Goal: Task Accomplishment & Management: Manage account settings

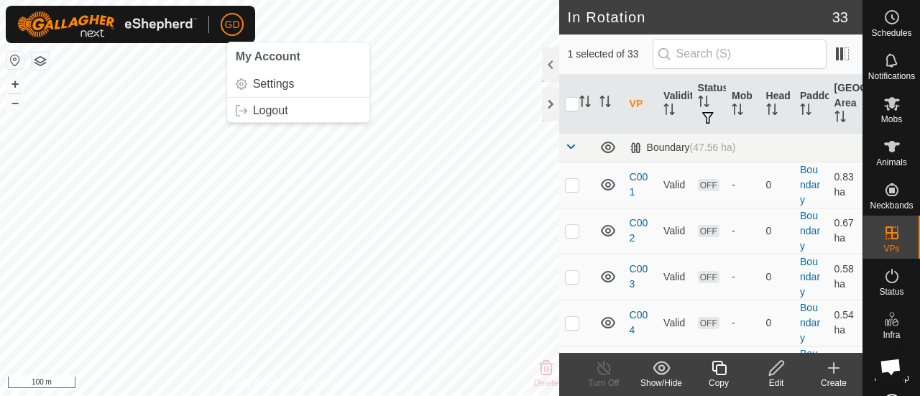
scroll to position [2511, 0]
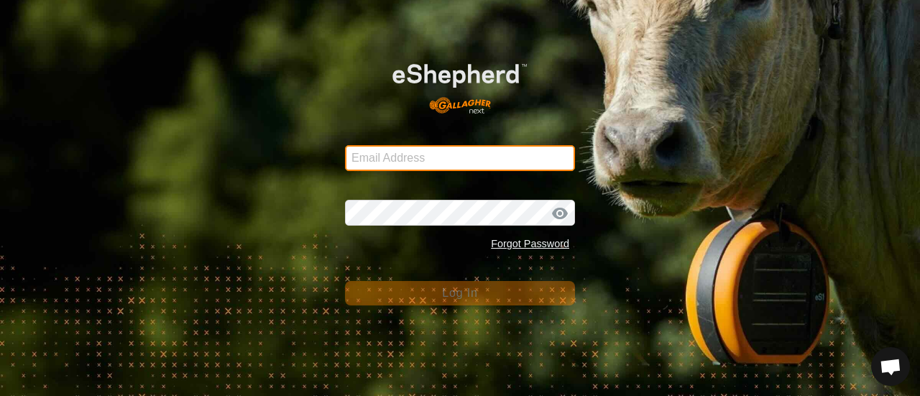
type input "[EMAIL_ADDRESS][DOMAIN_NAME]"
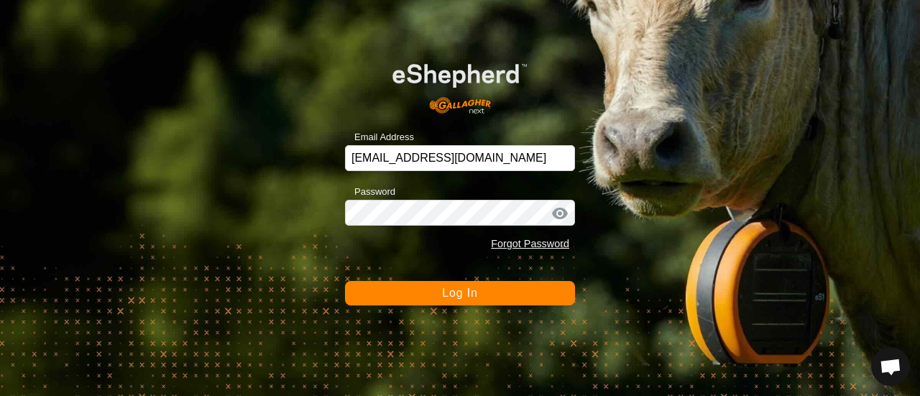
click at [454, 293] on span "Log In" at bounding box center [459, 293] width 35 height 12
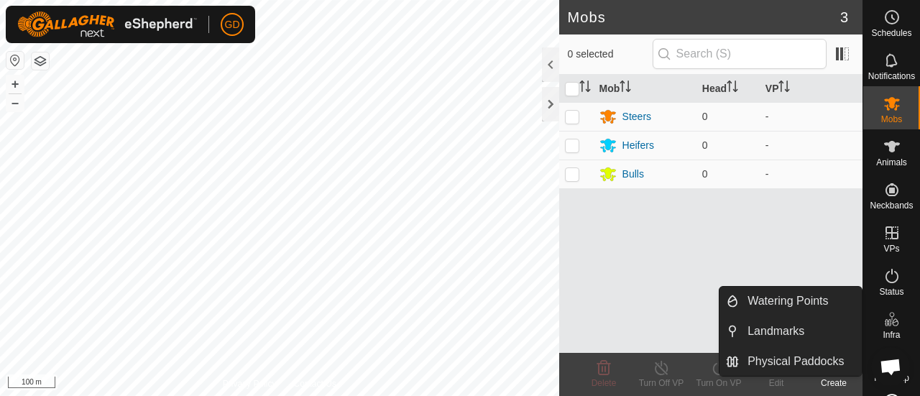
click at [885, 321] on icon at bounding box center [887, 322] width 7 height 7
click at [782, 303] on link "Watering Points" at bounding box center [800, 301] width 123 height 29
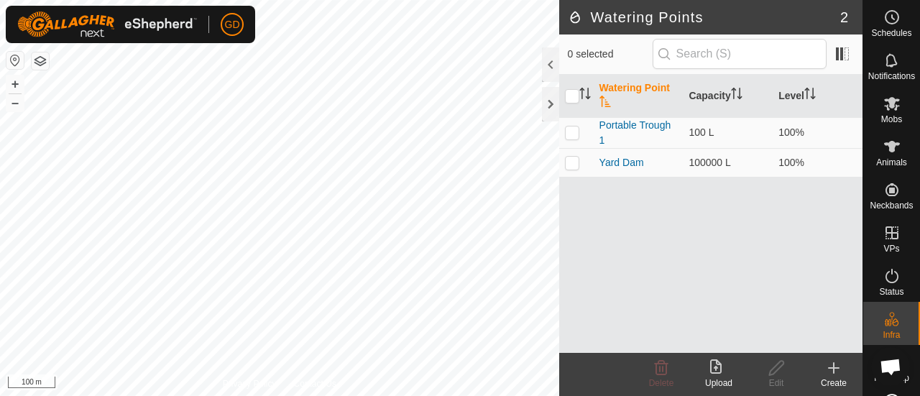
click at [834, 371] on icon at bounding box center [834, 368] width 0 height 10
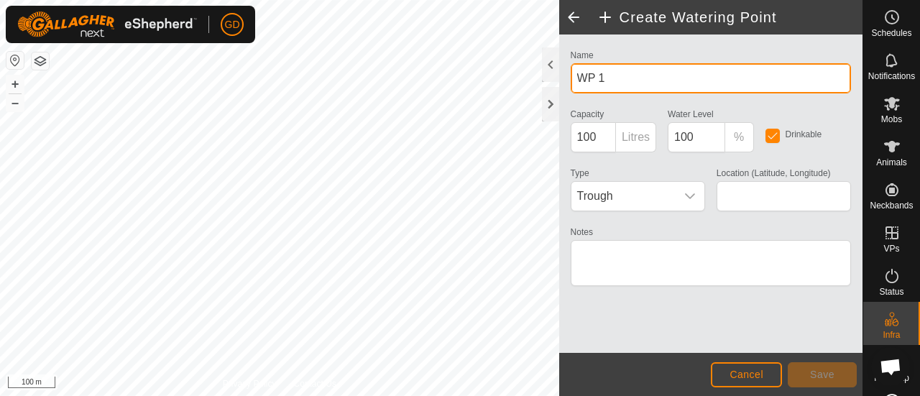
drag, startPoint x: 605, startPoint y: 77, endPoint x: 567, endPoint y: 71, distance: 39.3
click at [567, 71] on div "Name WP 1" at bounding box center [711, 69] width 292 height 47
type input "South Dam 1"
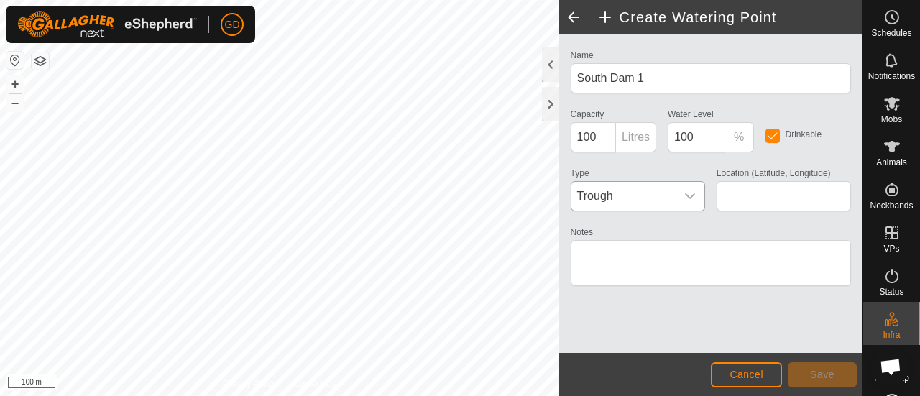
click at [693, 192] on icon "dropdown trigger" at bounding box center [691, 197] width 12 height 12
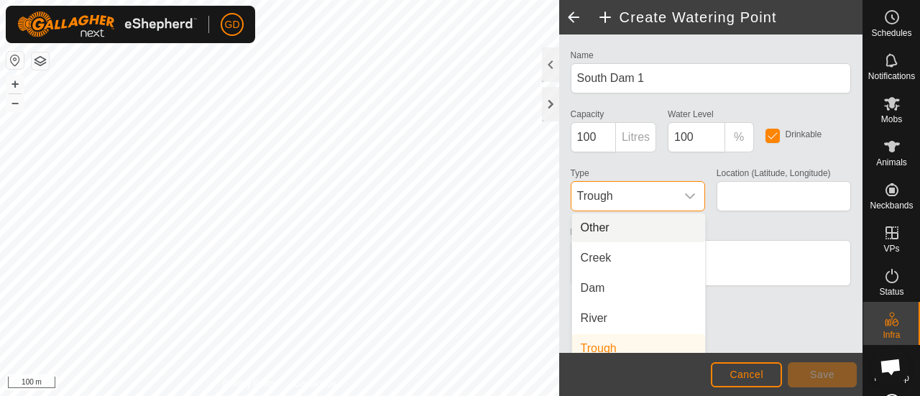
scroll to position [6, 0]
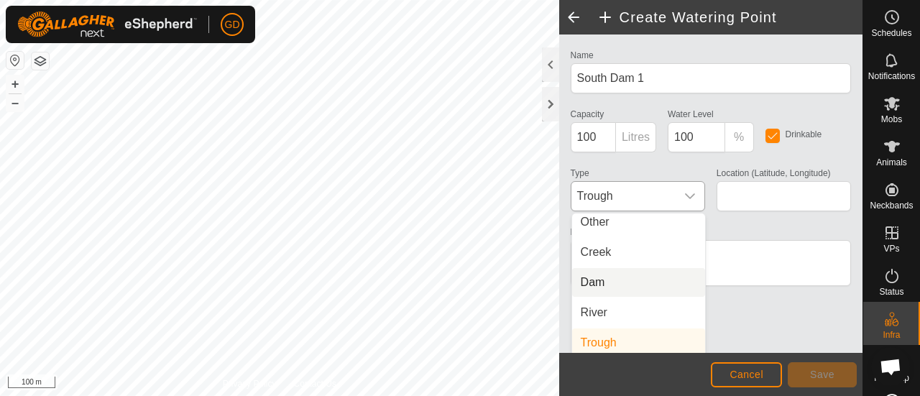
click at [613, 280] on li "Dam" at bounding box center [638, 282] width 133 height 29
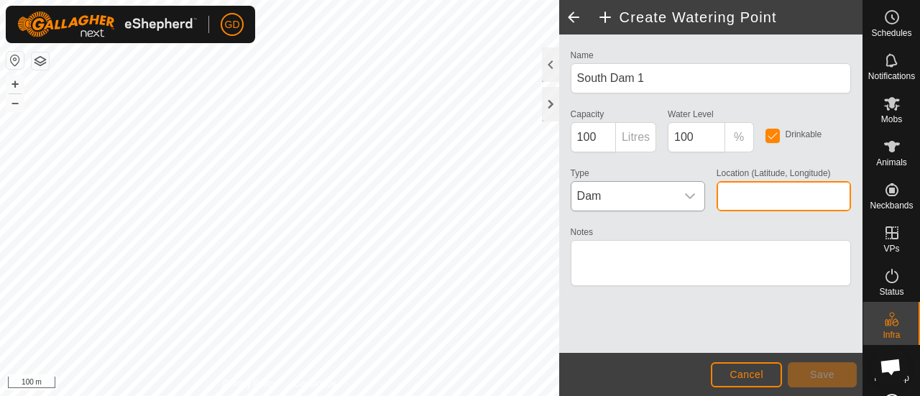
click at [732, 194] on input "Location (Latitude, Longitude)" at bounding box center [784, 196] width 134 height 30
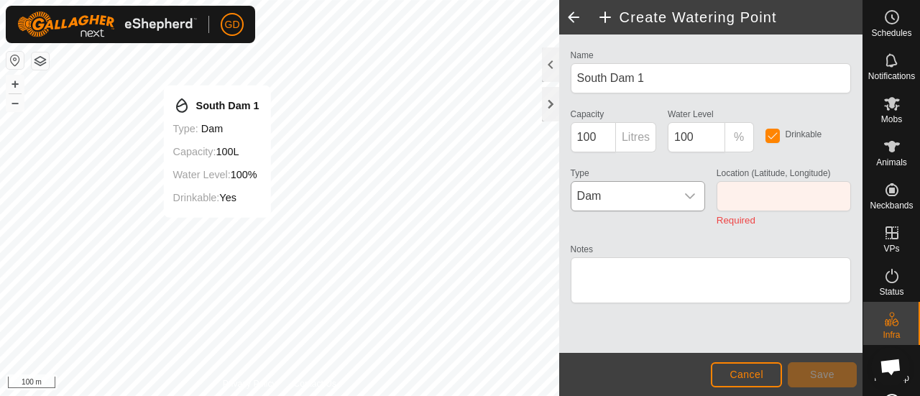
type input "-27.437427, 152.503108"
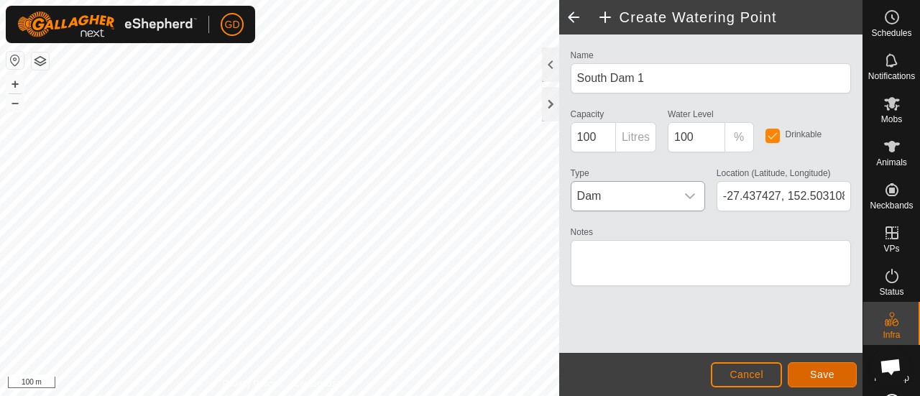
click at [822, 375] on span "Save" at bounding box center [822, 375] width 24 height 12
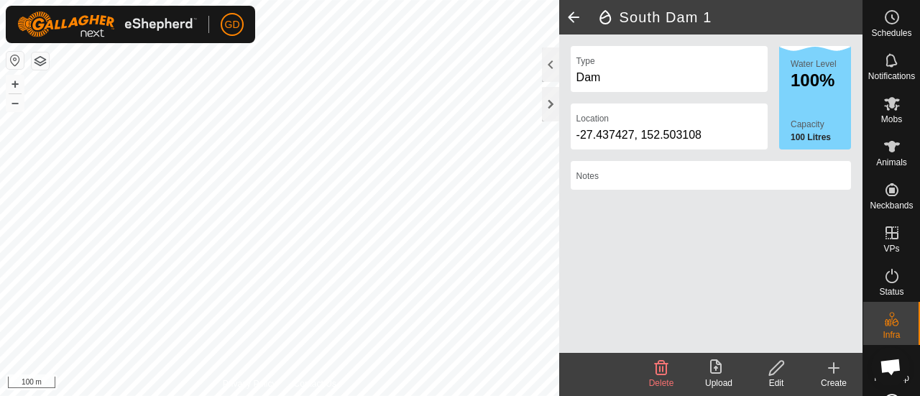
click at [835, 367] on icon at bounding box center [833, 368] width 17 height 17
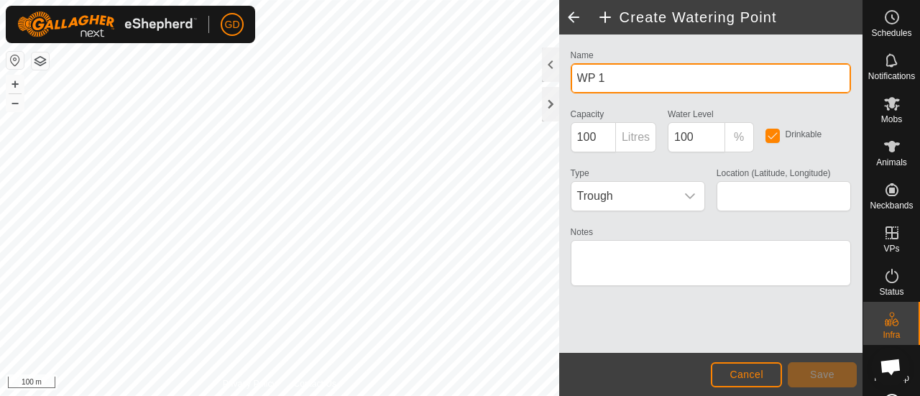
click at [639, 86] on input "WP 1" at bounding box center [711, 78] width 280 height 30
type input "W"
type input "South Dam 2"
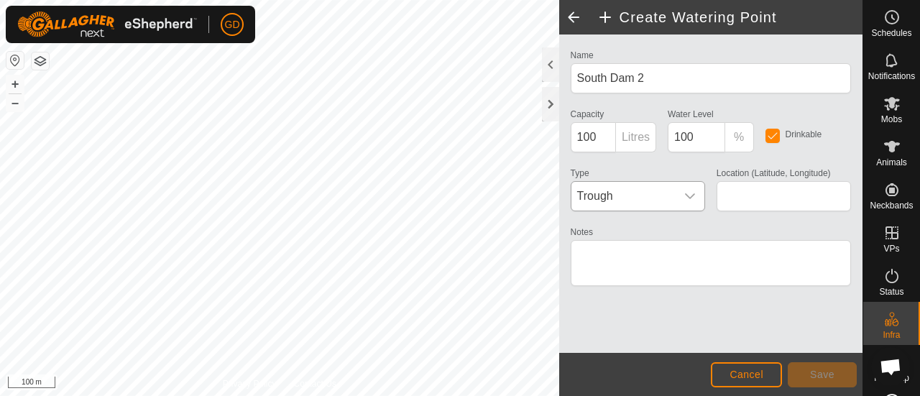
click at [690, 194] on icon "dropdown trigger" at bounding box center [691, 197] width 12 height 12
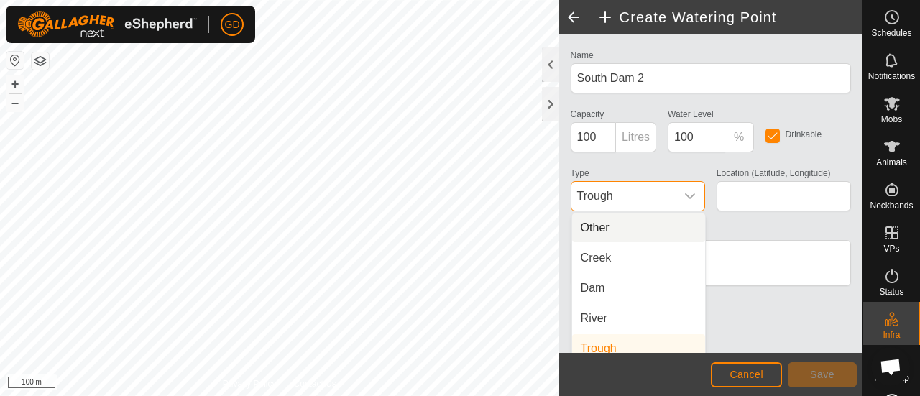
scroll to position [6, 0]
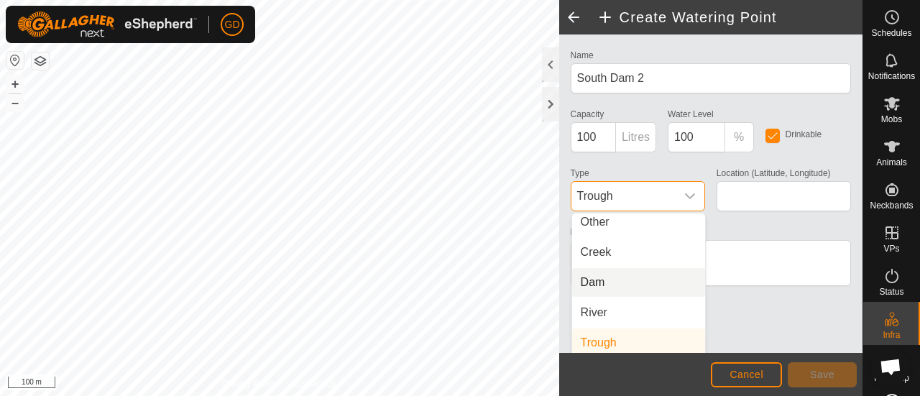
click at [608, 279] on li "Dam" at bounding box center [638, 282] width 133 height 29
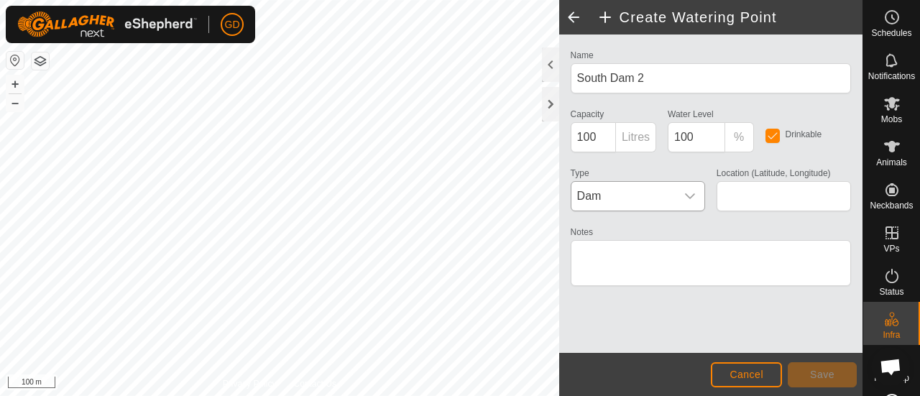
type input "-27.438269, 152.502740"
click at [821, 373] on span "Save" at bounding box center [822, 375] width 24 height 12
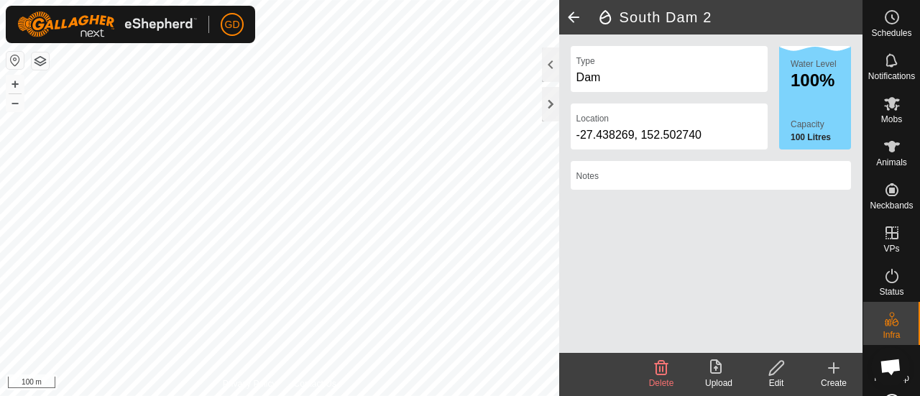
click at [605, 274] on div "South Dam 2 Type Dam Location [GEOGRAPHIC_DATA] Water Level 100% Capacity 100 L…" at bounding box center [431, 198] width 863 height 396
click at [834, 370] on icon at bounding box center [834, 368] width 0 height 10
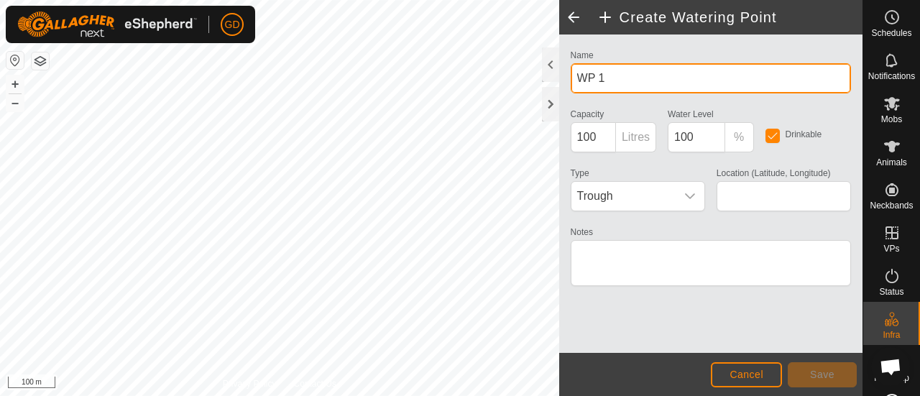
click at [603, 81] on input "WP 1" at bounding box center [711, 78] width 280 height 30
type input "W"
type input "Main Dam"
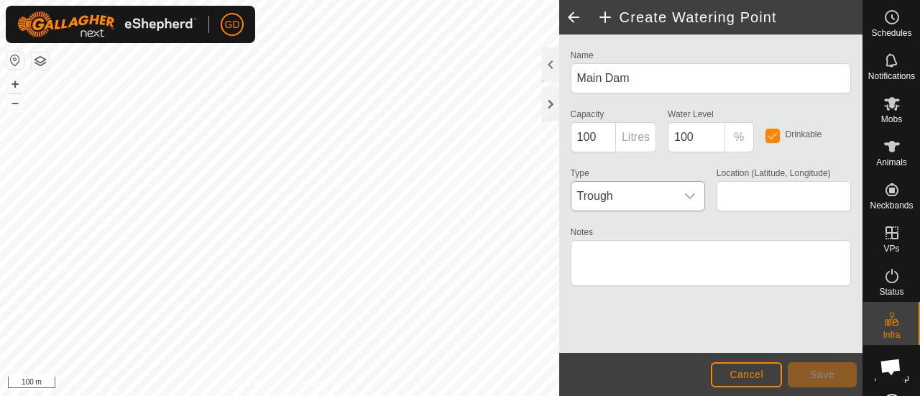
click at [689, 196] on icon "dropdown trigger" at bounding box center [690, 196] width 10 height 6
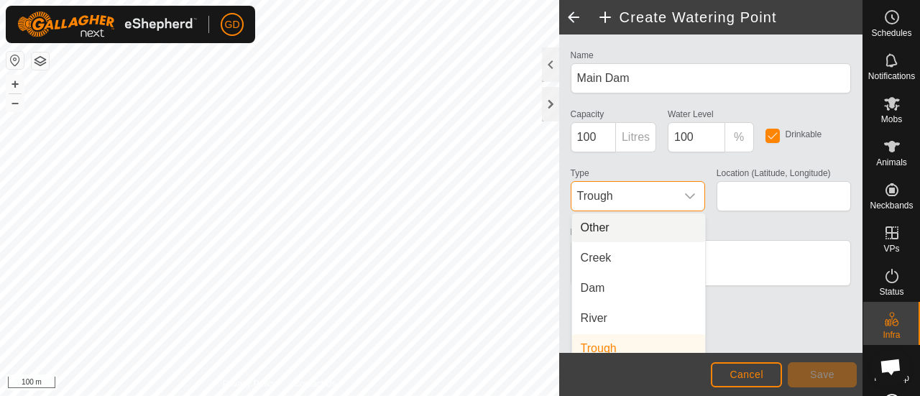
scroll to position [6, 0]
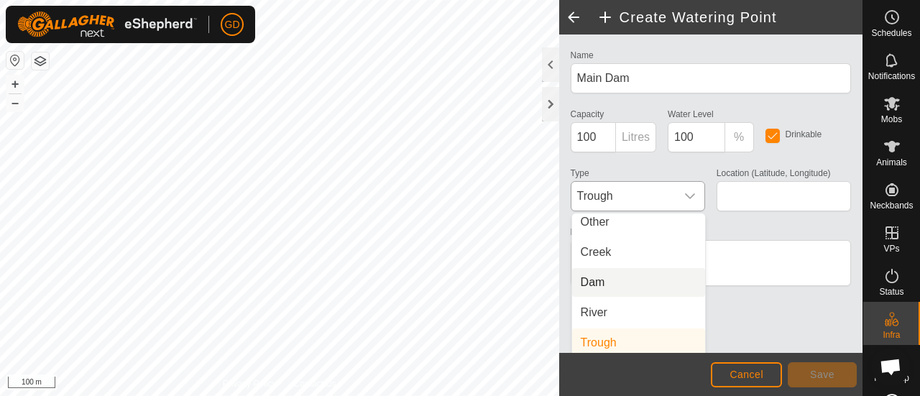
click at [611, 278] on li "Dam" at bounding box center [638, 282] width 133 height 29
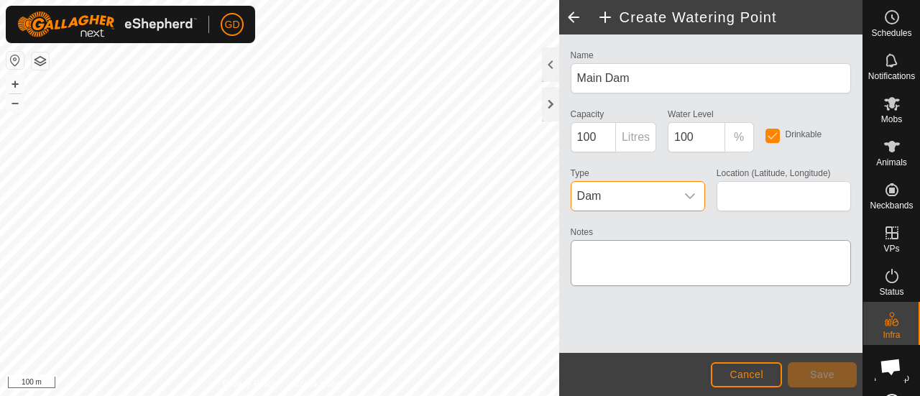
type input "-27.434747, 152.497542"
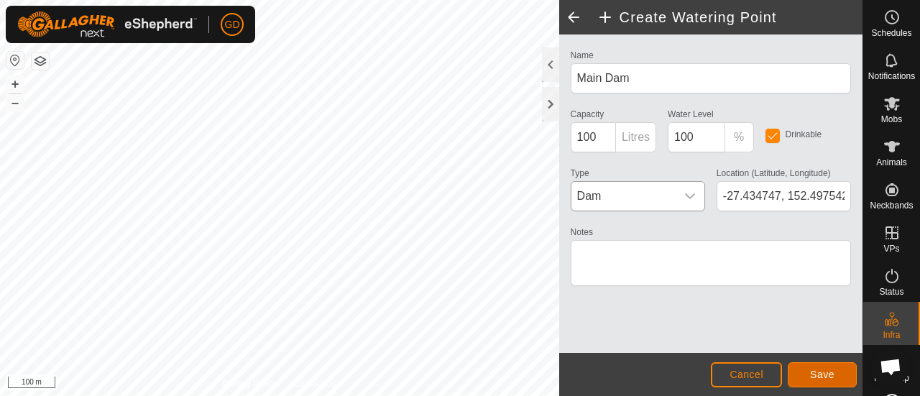
click at [818, 372] on span "Save" at bounding box center [822, 375] width 24 height 12
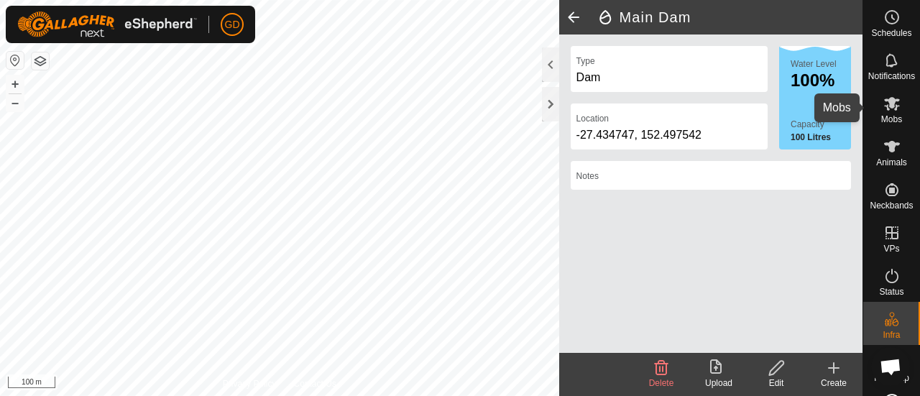
click at [884, 107] on icon at bounding box center [892, 104] width 16 height 14
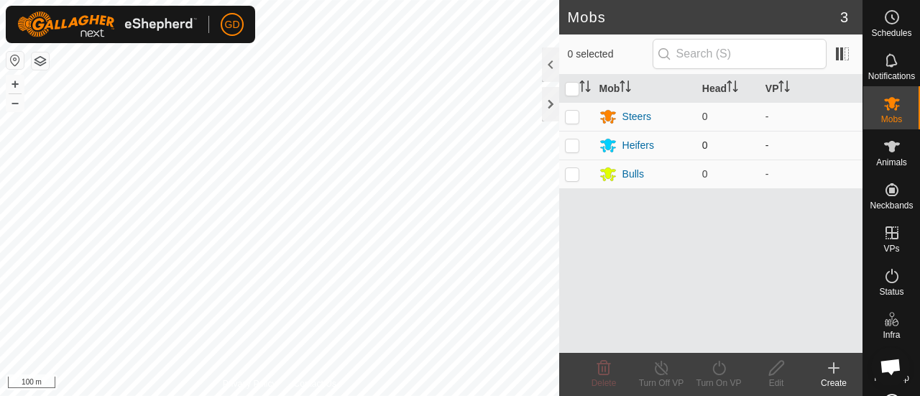
click at [575, 147] on p-checkbox at bounding box center [572, 145] width 14 height 12
checkbox input "true"
click at [777, 372] on icon at bounding box center [777, 368] width 18 height 17
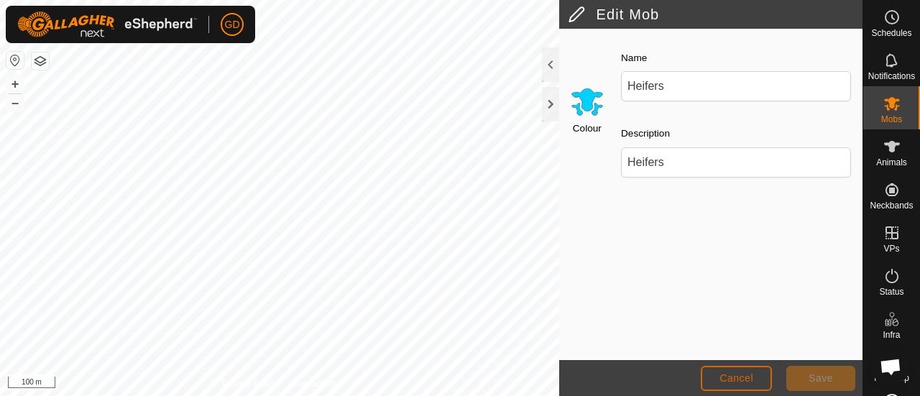
click at [744, 375] on span "Cancel" at bounding box center [737, 378] width 34 height 12
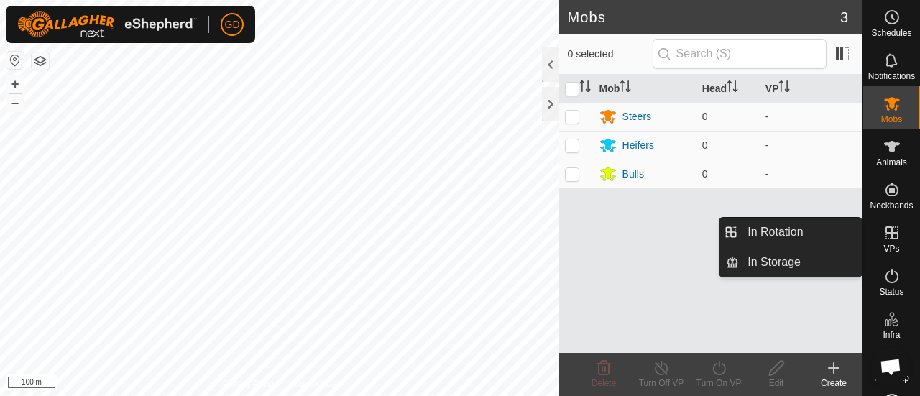
click at [885, 231] on icon at bounding box center [892, 232] width 17 height 17
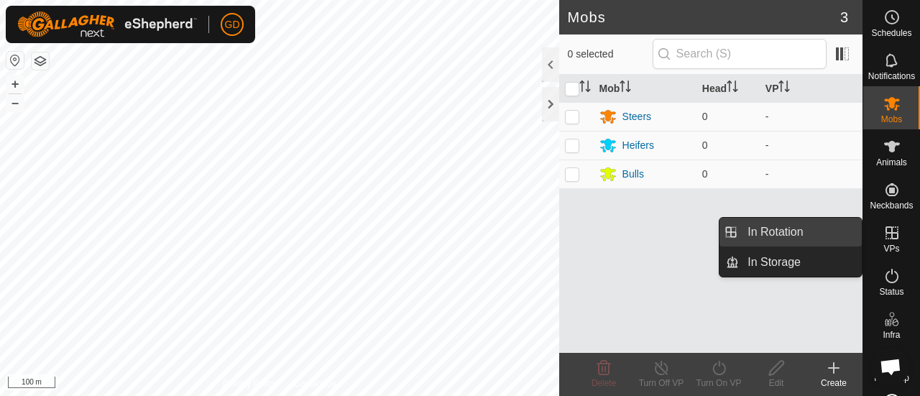
click at [792, 234] on link "In Rotation" at bounding box center [800, 232] width 123 height 29
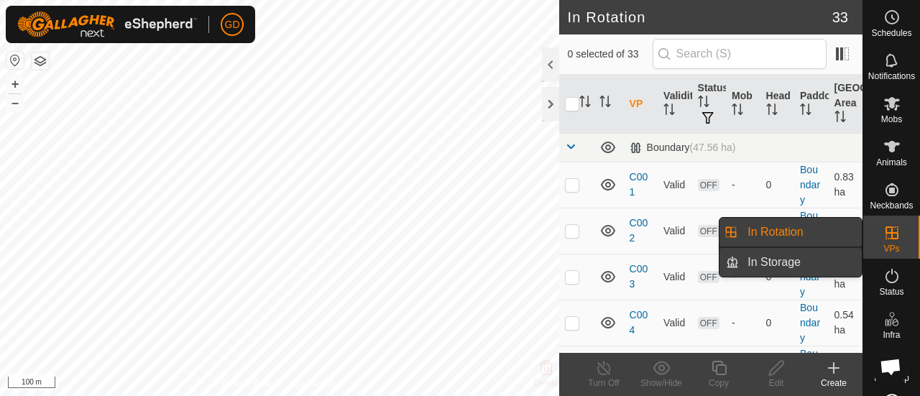
click at [780, 259] on link "In Storage" at bounding box center [800, 262] width 123 height 29
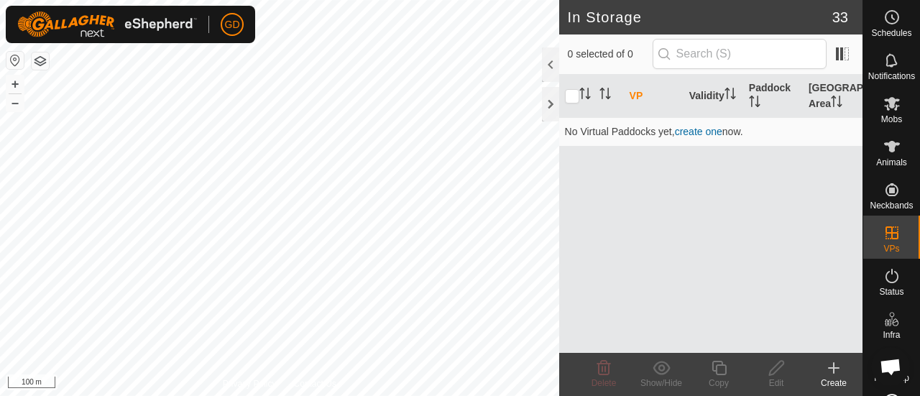
click at [831, 367] on icon at bounding box center [833, 368] width 17 height 17
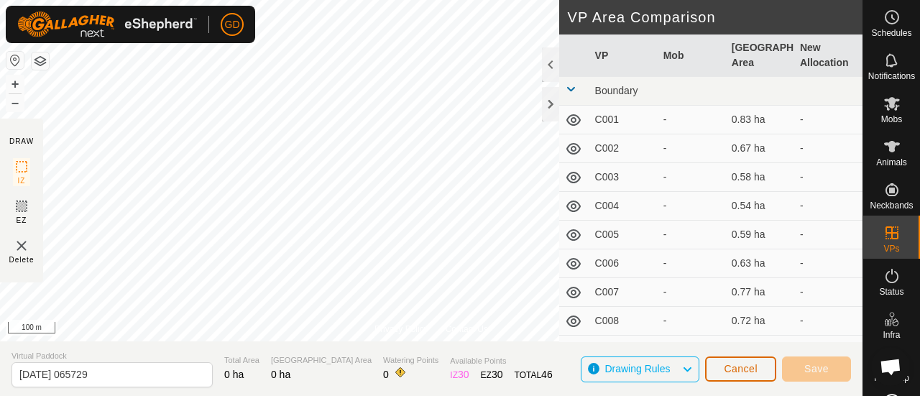
click at [741, 372] on span "Cancel" at bounding box center [741, 369] width 34 height 12
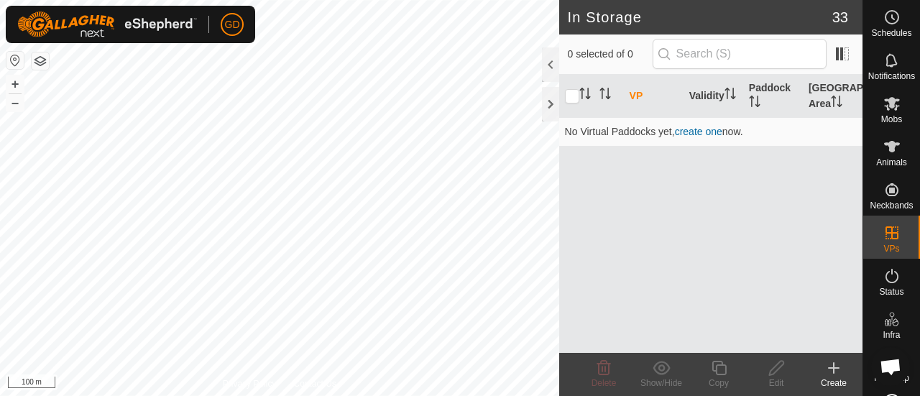
click at [40, 60] on button "button" at bounding box center [40, 60] width 17 height 17
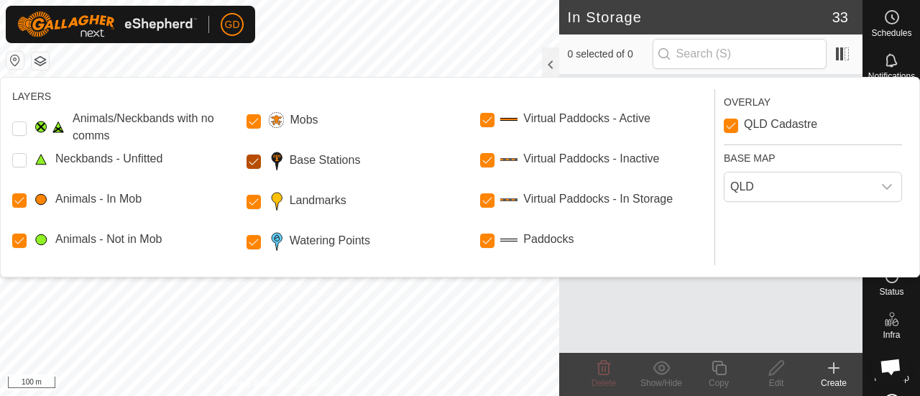
click at [253, 164] on Stations "Base Stations" at bounding box center [254, 162] width 14 height 14
click at [769, 192] on span "QLD" at bounding box center [799, 187] width 148 height 29
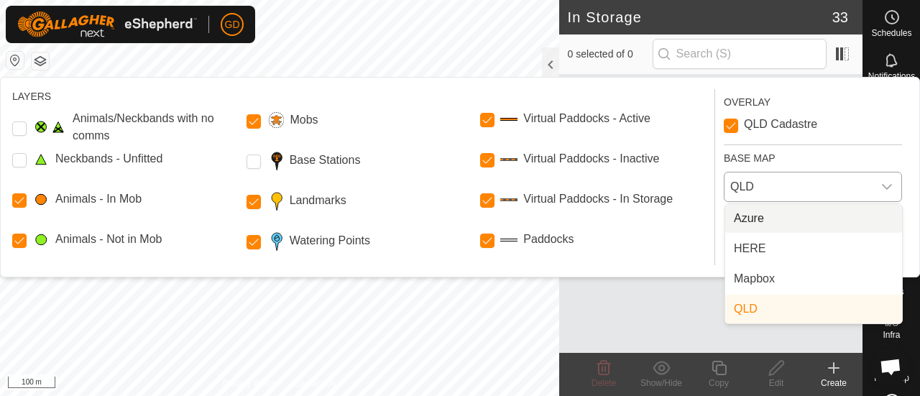
click at [759, 212] on li "Azure" at bounding box center [814, 218] width 177 height 29
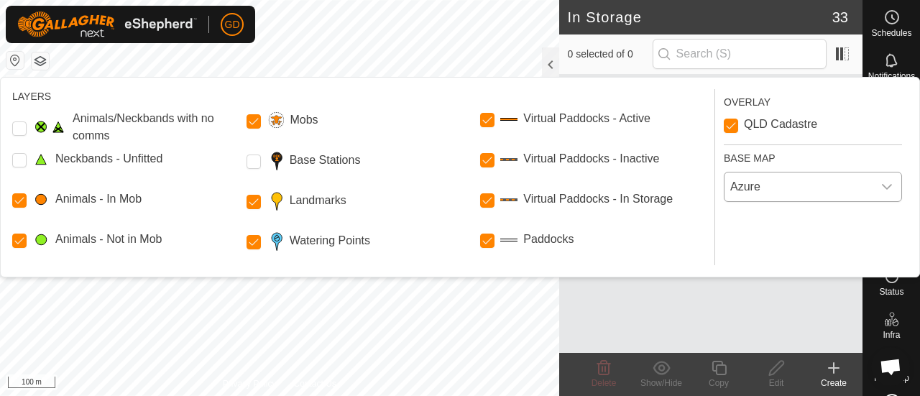
click at [499, 318] on body "GD Schedules Notifications Mobs Animals Neckbands VPs Status Infra Heatmap Help…" at bounding box center [460, 198] width 920 height 396
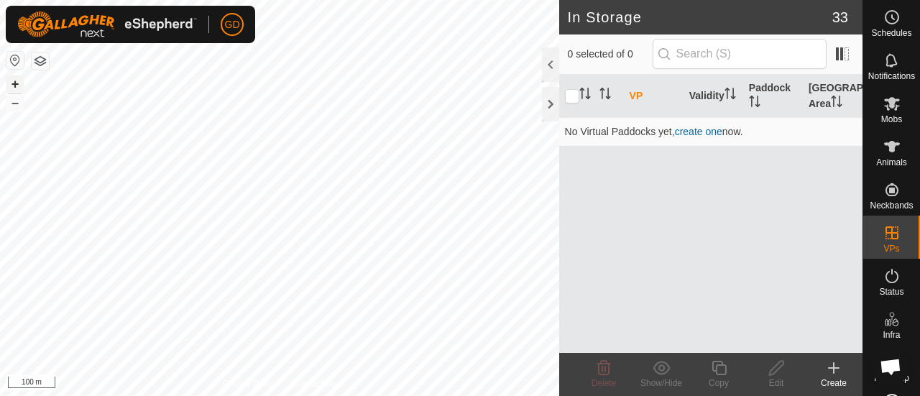
click at [17, 84] on button "+" at bounding box center [14, 84] width 17 height 17
click at [14, 84] on button "+" at bounding box center [14, 84] width 17 height 17
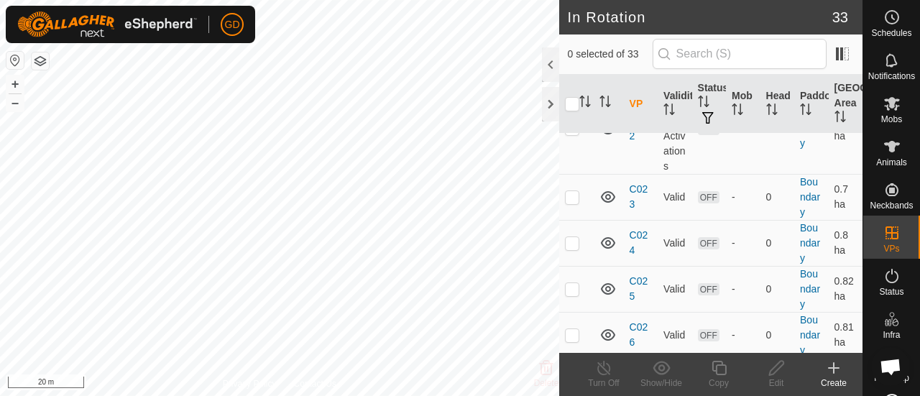
scroll to position [1089, 0]
checkbox input "true"
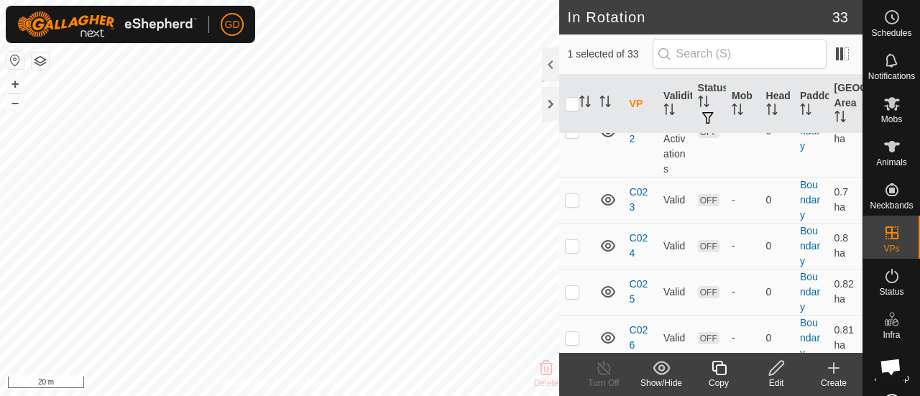
click at [778, 367] on icon at bounding box center [777, 368] width 18 height 17
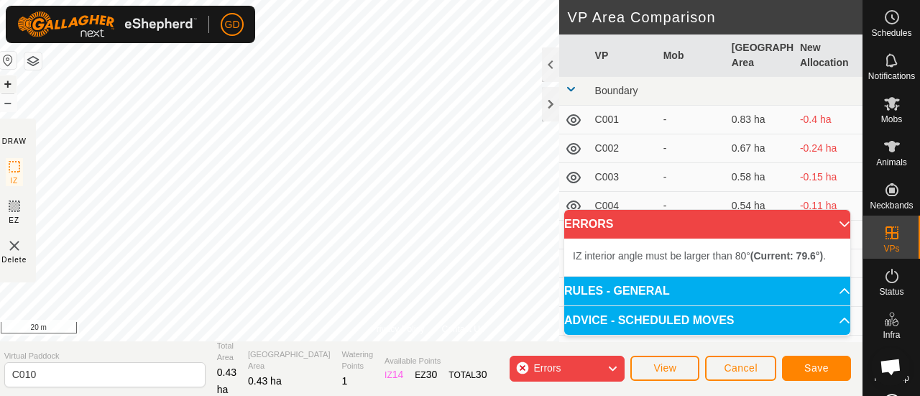
click at [13, 83] on button "+" at bounding box center [7, 84] width 17 height 17
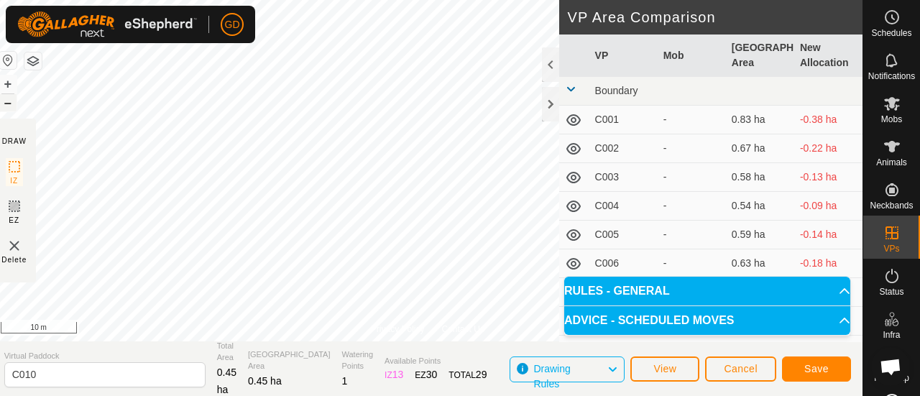
click at [16, 102] on button "–" at bounding box center [7, 102] width 17 height 17
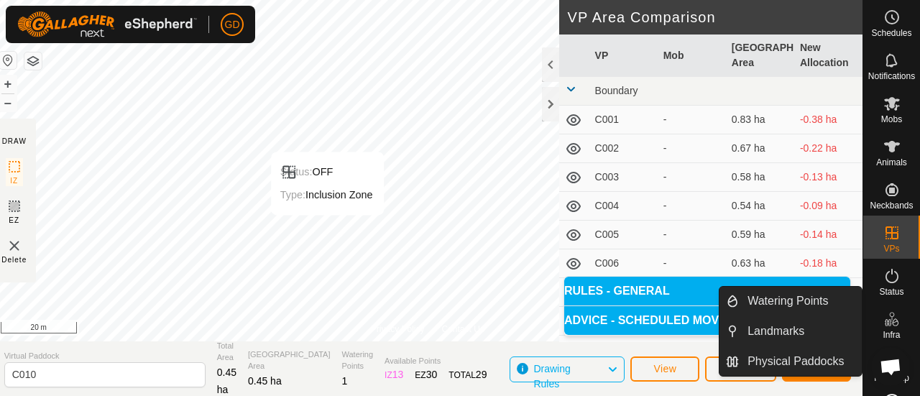
click at [885, 321] on icon at bounding box center [887, 322] width 7 height 7
click at [779, 360] on link "Physical Paddocks" at bounding box center [800, 361] width 123 height 29
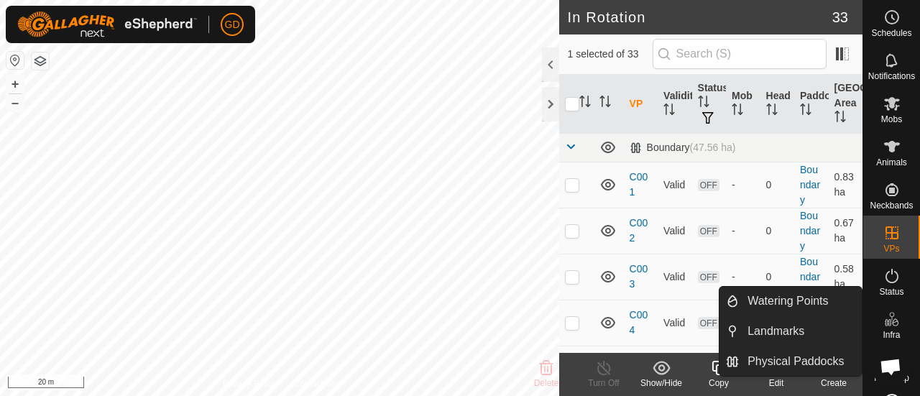
click at [886, 323] on icon at bounding box center [892, 319] width 17 height 17
click at [787, 362] on link "Physical Paddocks" at bounding box center [800, 361] width 123 height 29
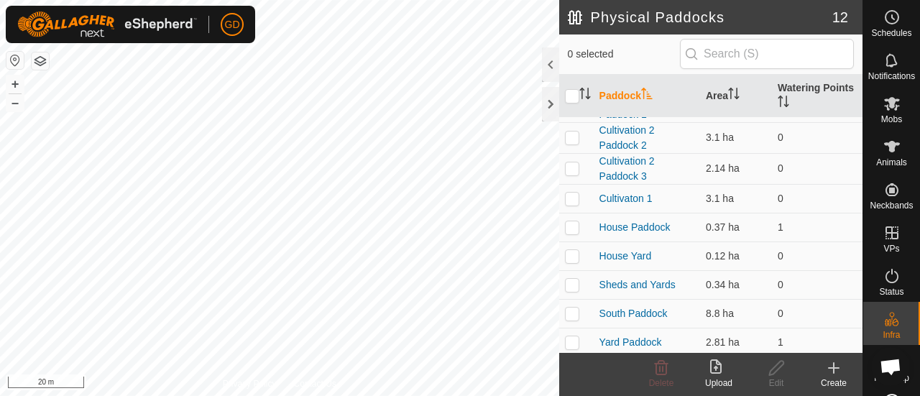
scroll to position [114, 0]
click at [569, 252] on p-checkbox at bounding box center [572, 255] width 14 height 12
checkbox input "false"
click at [572, 222] on p-checkbox at bounding box center [572, 226] width 14 height 12
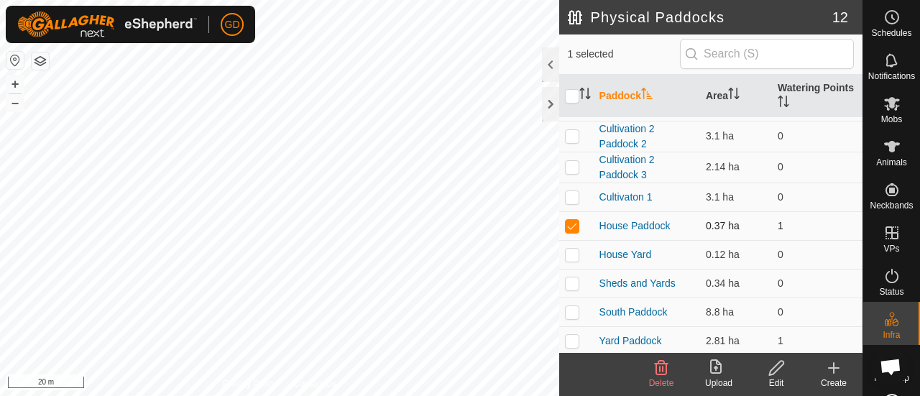
click at [572, 222] on p-checkbox at bounding box center [572, 226] width 14 height 12
checkbox input "false"
click at [573, 284] on p-checkbox at bounding box center [572, 284] width 14 height 12
checkbox input "true"
click at [774, 370] on icon at bounding box center [777, 368] width 18 height 17
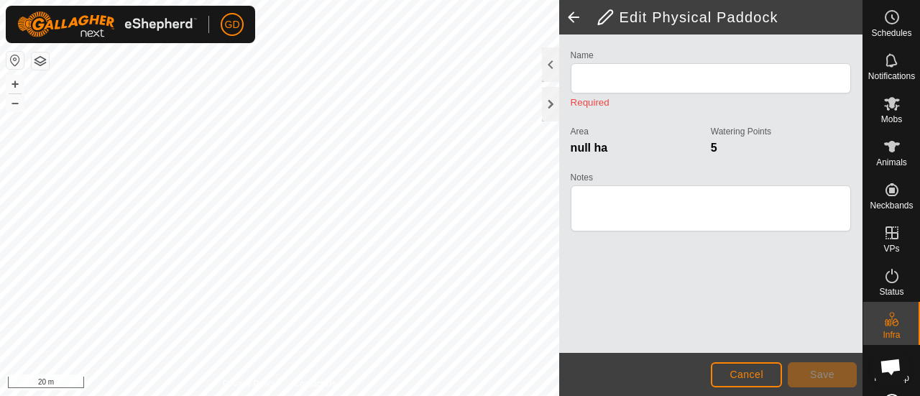
type input "Sheds and Yards"
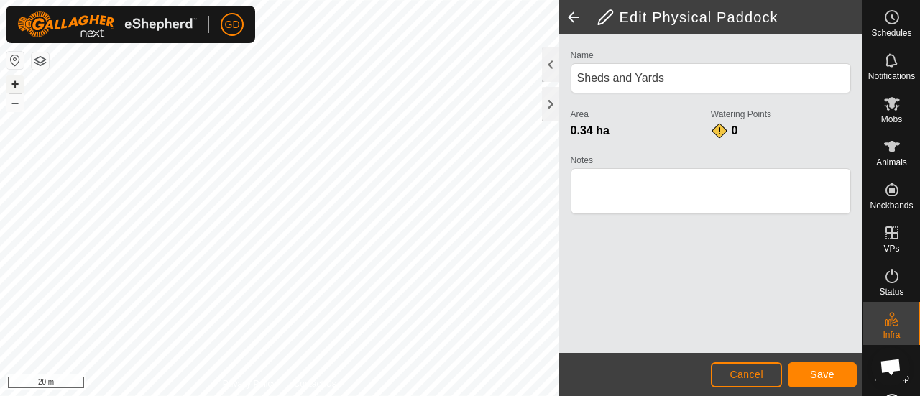
click at [16, 83] on button "+" at bounding box center [14, 84] width 17 height 17
click at [234, 33] on div "GD My Account Settings Logout Schedules Notifications Mobs Animals Neckbands VP…" at bounding box center [460, 198] width 920 height 396
click at [16, 104] on button "–" at bounding box center [14, 102] width 17 height 17
click at [817, 373] on span "Save" at bounding box center [822, 375] width 24 height 12
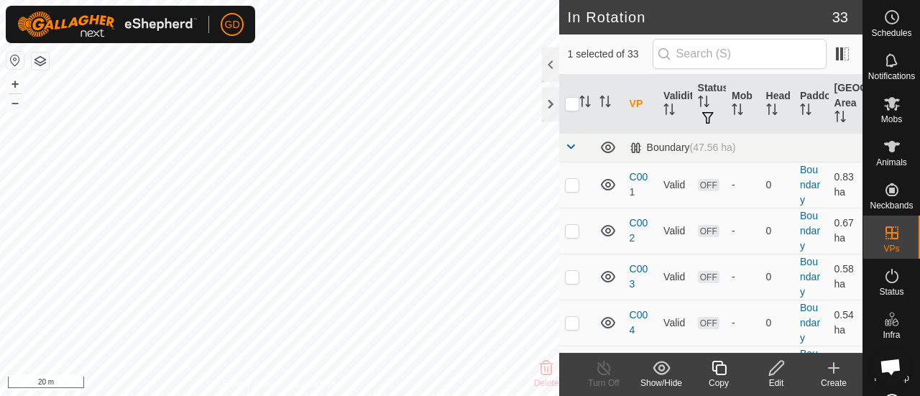
click at [773, 367] on icon at bounding box center [777, 368] width 18 height 17
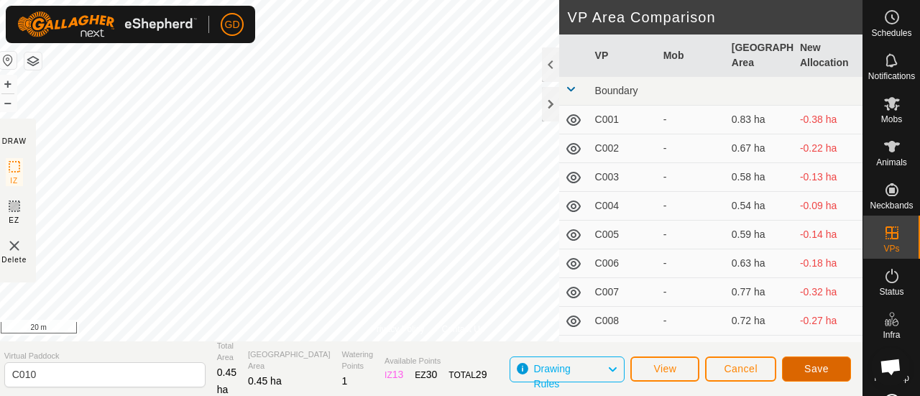
click at [810, 367] on span "Save" at bounding box center [817, 369] width 24 height 12
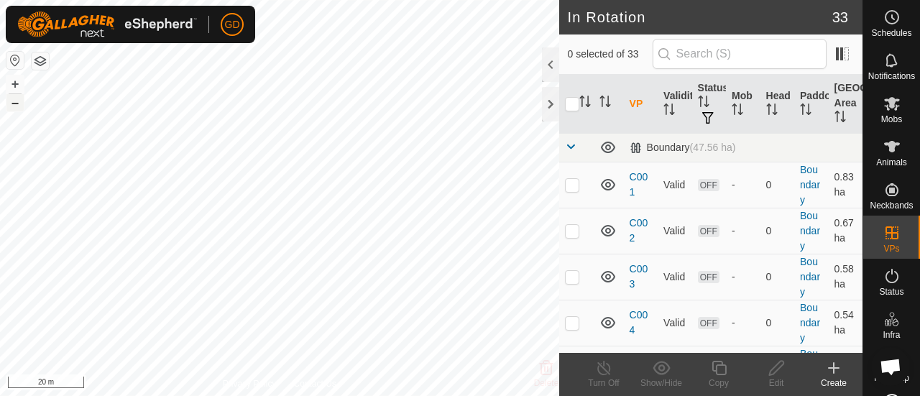
click at [12, 103] on button "–" at bounding box center [14, 102] width 17 height 17
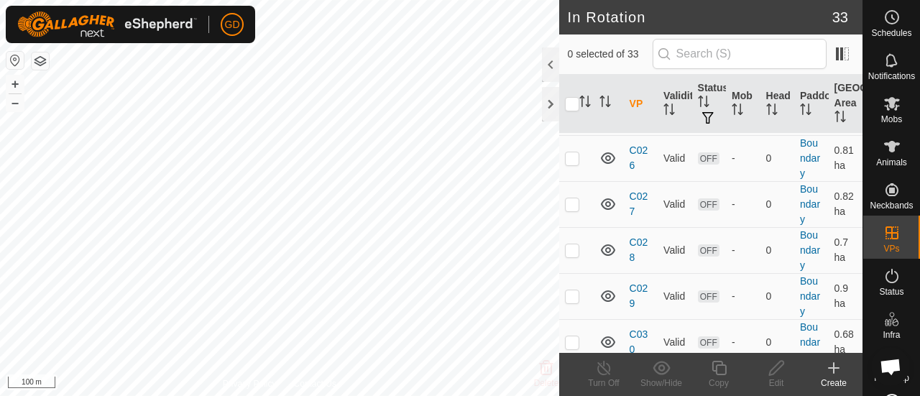
scroll to position [1363, 0]
click at [574, 334] on p-checkbox at bounding box center [572, 340] width 14 height 12
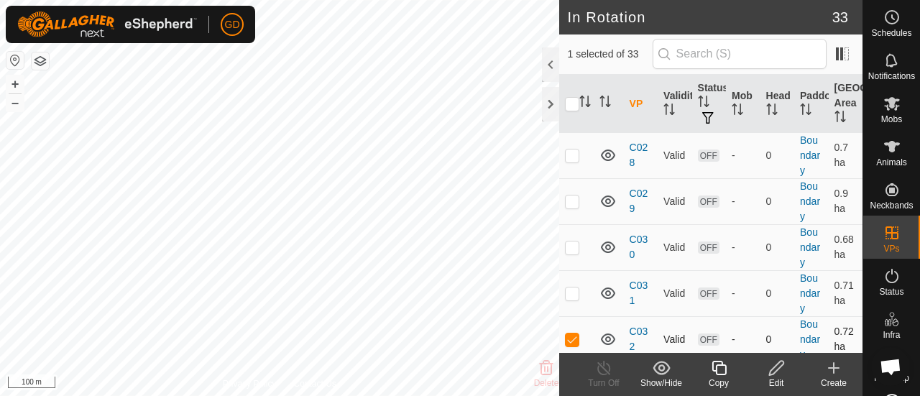
click at [574, 334] on p-checkbox at bounding box center [572, 340] width 14 height 12
checkbox input "true"
click at [14, 80] on button "+" at bounding box center [14, 84] width 17 height 17
